Goal: Transaction & Acquisition: Purchase product/service

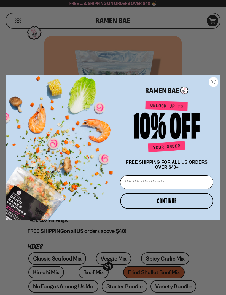
click at [214, 81] on circle "Close dialog" at bounding box center [213, 82] width 9 height 9
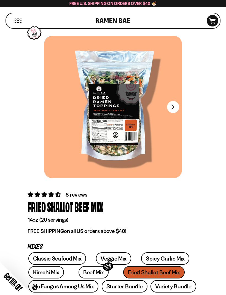
click at [176, 110] on button "FADCB6FD-DFAB-4417-9F21-029242090B77" at bounding box center [173, 107] width 12 height 12
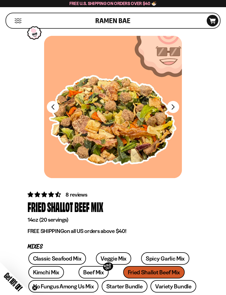
click at [60, 117] on div at bounding box center [113, 107] width 138 height 142
click at [50, 107] on button "FADCB6FD-DFAB-4417-9F21-029242090B77" at bounding box center [53, 107] width 12 height 12
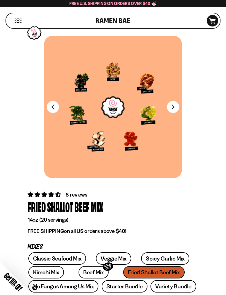
click at [172, 108] on button "FADCB6FD-DFAB-4417-9F21-029242090B77" at bounding box center [173, 107] width 12 height 12
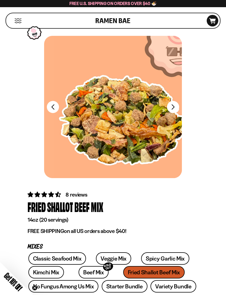
click at [169, 107] on button "FADCB6FD-DFAB-4417-9F21-029242090B77" at bounding box center [173, 107] width 12 height 12
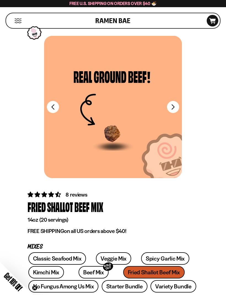
click at [171, 107] on button "FADCB6FD-DFAB-4417-9F21-029242090B77" at bounding box center [173, 107] width 12 height 12
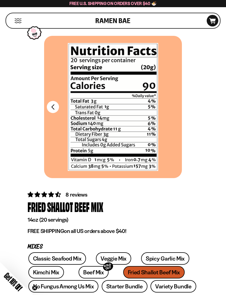
click at [15, 20] on button "Mobile Menu Trigger" at bounding box center [17, 20] width 7 height 5
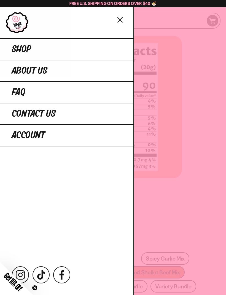
click at [18, 50] on span "Shop" at bounding box center [21, 49] width 19 height 10
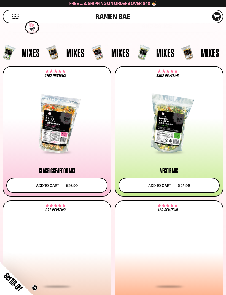
scroll to position [123, 0]
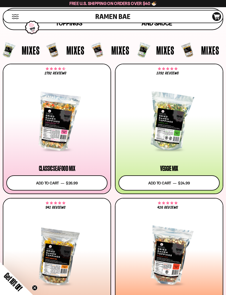
click at [169, 123] on div at bounding box center [169, 121] width 101 height 57
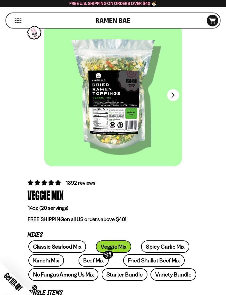
scroll to position [12, 0]
click at [174, 94] on button "FADCB6FD-DFAB-4417-9F21-029242090B77" at bounding box center [173, 95] width 12 height 12
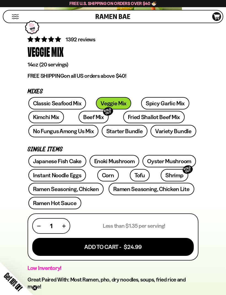
scroll to position [155, 0]
